Goal: Check status: Check status

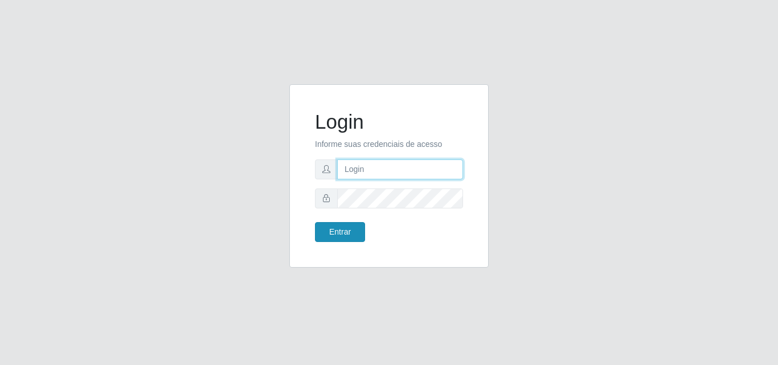
type input "[PERSON_NAME][EMAIL_ADDRESS][DOMAIN_NAME]"
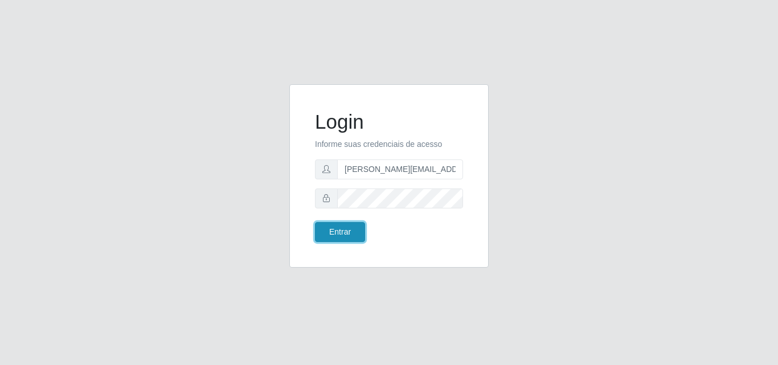
click at [349, 236] on button "Entrar" at bounding box center [340, 232] width 50 height 20
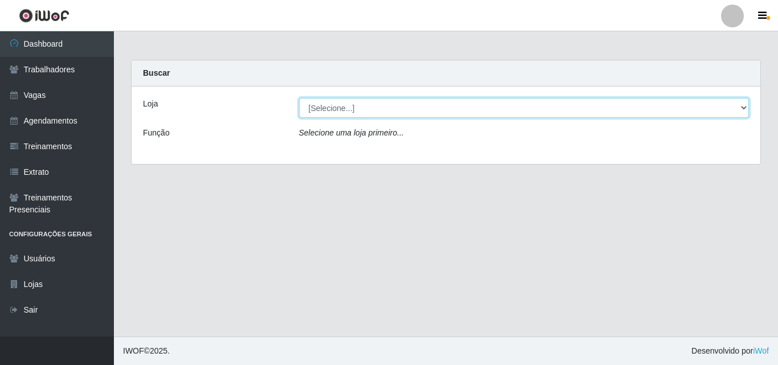
click at [741, 106] on select "[Selecione...] Sempre Tem - [GEOGRAPHIC_DATA]" at bounding box center [524, 108] width 450 height 20
select select "508"
click at [299, 98] on select "[Selecione...] Sempre Tem - [GEOGRAPHIC_DATA]" at bounding box center [524, 108] width 450 height 20
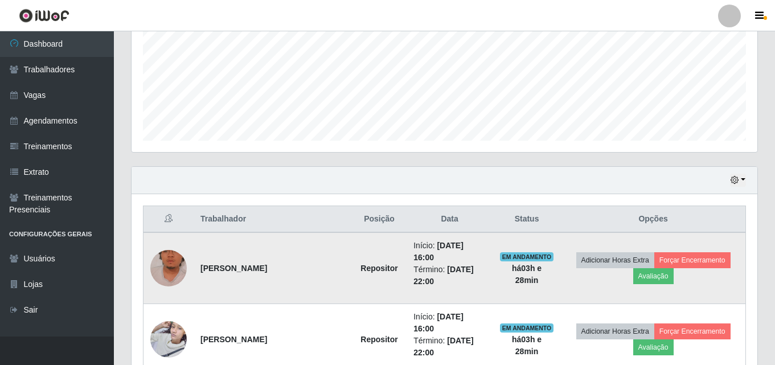
scroll to position [261, 0]
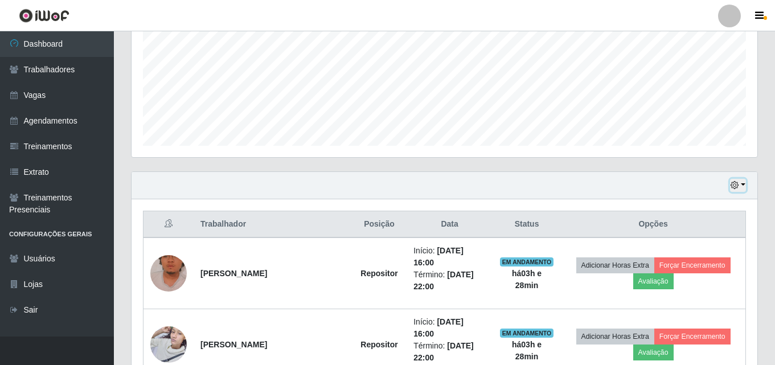
click at [742, 186] on button "button" at bounding box center [738, 185] width 16 height 13
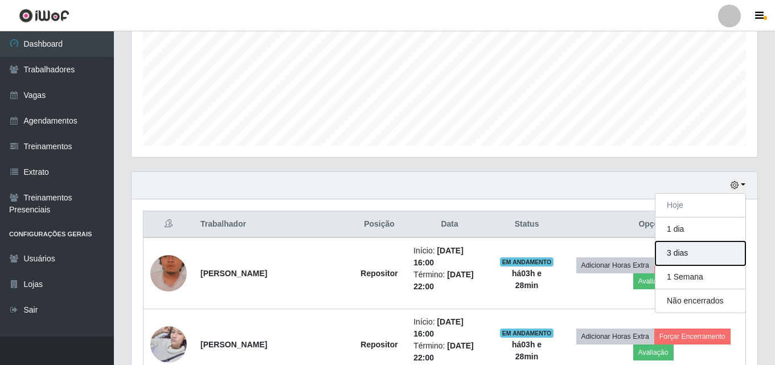
click at [680, 251] on button "3 dias" at bounding box center [700, 253] width 90 height 24
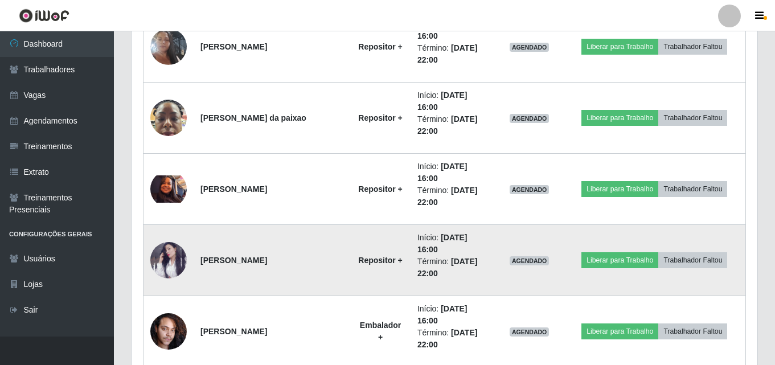
scroll to position [2480, 0]
click at [160, 259] on img at bounding box center [168, 261] width 36 height 36
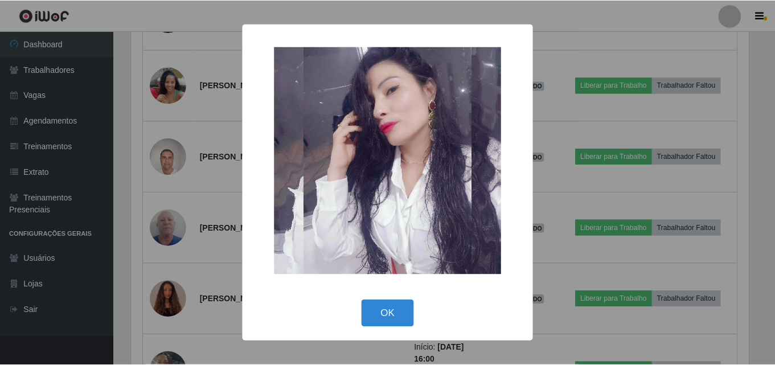
scroll to position [236, 620]
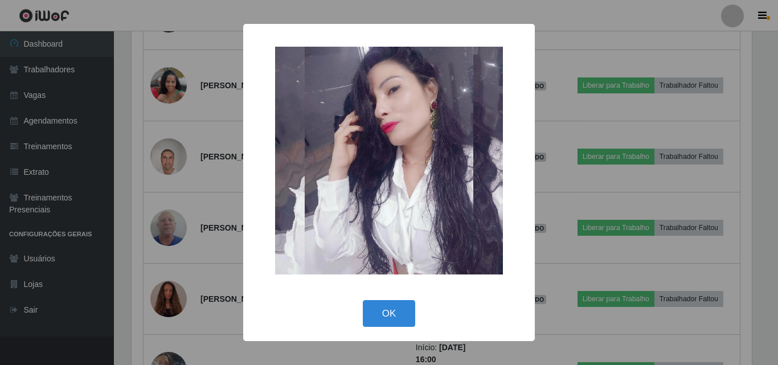
click at [198, 225] on div "× OK Cancel" at bounding box center [389, 182] width 778 height 365
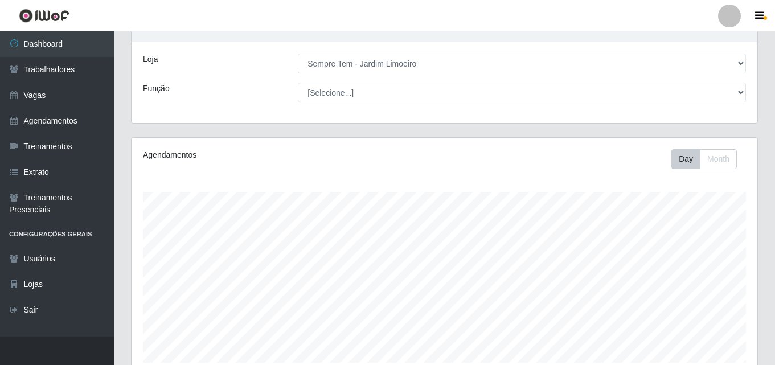
scroll to position [0, 0]
